Goal: Task Accomplishment & Management: Manage account settings

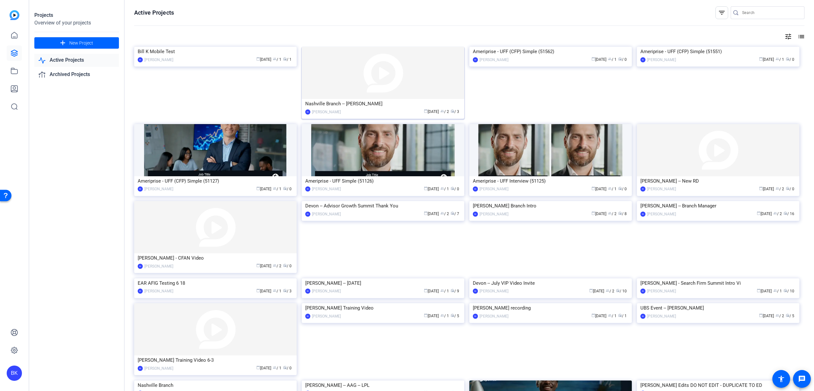
click at [335, 80] on img at bounding box center [383, 73] width 163 height 52
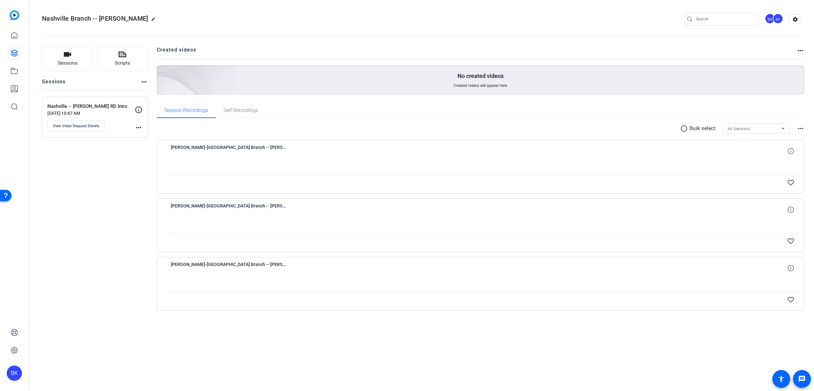
click at [783, 130] on icon at bounding box center [784, 129] width 8 height 8
click at [764, 152] on span "Nashville -- [PERSON_NAME] RD Intro" at bounding box center [756, 152] width 57 height 8
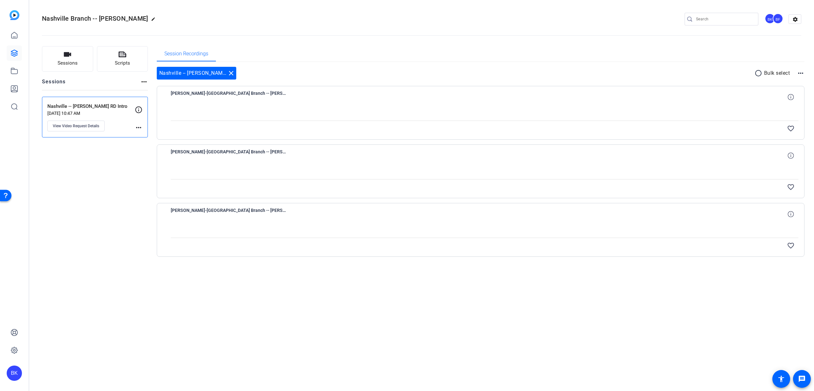
click at [635, 120] on div at bounding box center [485, 113] width 628 height 16
click at [299, 98] on div "[PERSON_NAME]-[GEOGRAPHIC_DATA] Branch -- [PERSON_NAME]-Nashville -- [PERSON_NA…" at bounding box center [485, 96] width 628 height 15
click at [579, 98] on div "[PERSON_NAME]-[GEOGRAPHIC_DATA] Branch -- [PERSON_NAME]-Nashville -- [PERSON_NA…" at bounding box center [485, 96] width 628 height 15
drag, startPoint x: 336, startPoint y: 132, endPoint x: 336, endPoint y: 128, distance: 4.8
click at [336, 131] on div "favorite_border" at bounding box center [485, 128] width 628 height 15
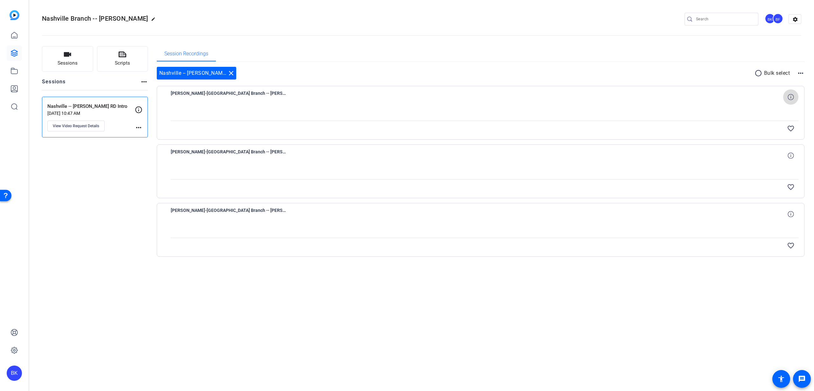
click at [791, 97] on icon at bounding box center [791, 97] width 6 height 6
click at [801, 73] on mat-icon "more_horiz" at bounding box center [801, 73] width 8 height 8
click at [728, 78] on div at bounding box center [407, 195] width 814 height 391
